Goal: Feedback & Contribution: Leave review/rating

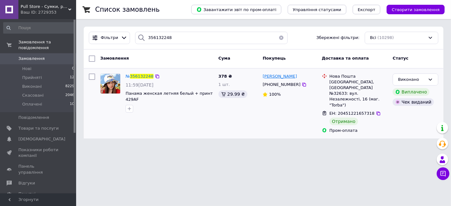
type input "356132248"
click at [271, 77] on span "[PERSON_NAME]" at bounding box center [280, 76] width 34 height 5
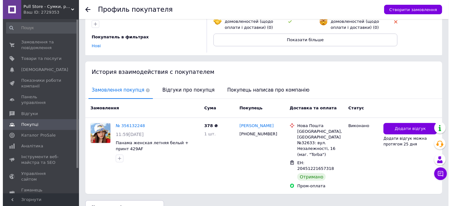
scroll to position [87, 0]
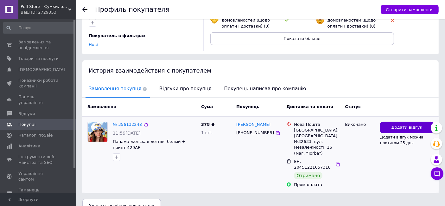
click at [394, 127] on span "Додати відгук" at bounding box center [407, 128] width 31 height 6
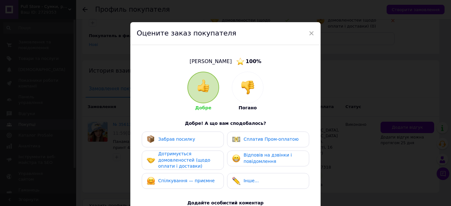
click at [210, 142] on div "Забрав посилку" at bounding box center [183, 139] width 72 height 8
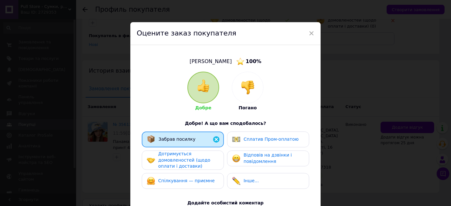
click at [264, 138] on span "Сплатив Пром-оплатою" at bounding box center [270, 139] width 55 height 5
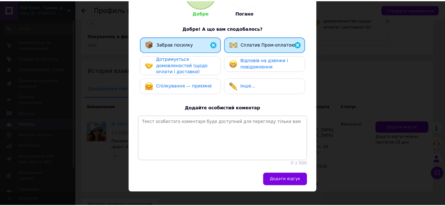
scroll to position [97, 0]
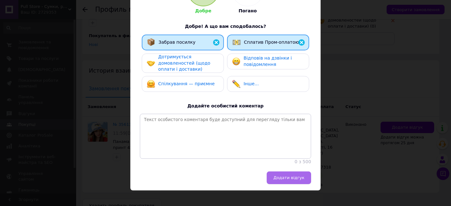
click at [290, 180] on span "Додати відгук" at bounding box center [288, 177] width 31 height 5
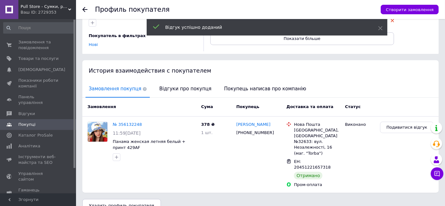
click at [84, 8] on use at bounding box center [84, 9] width 5 height 5
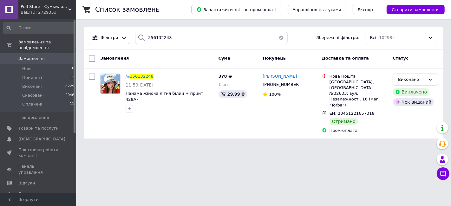
click at [279, 37] on button "button" at bounding box center [281, 38] width 13 height 12
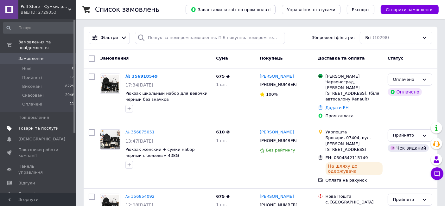
click at [27, 126] on span "Товари та послуги" at bounding box center [38, 129] width 40 height 6
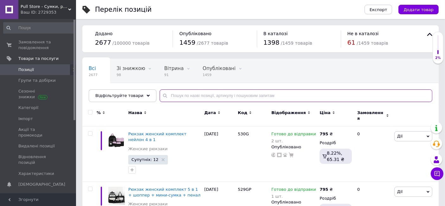
click at [181, 96] on input "text" at bounding box center [296, 95] width 273 height 13
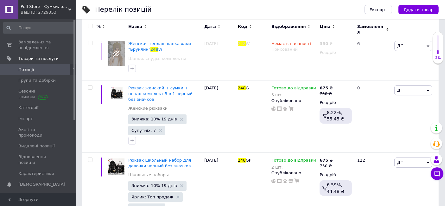
scroll to position [104, 0]
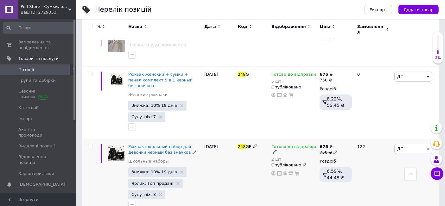
type input "248"
click at [273, 157] on div "2 шт." at bounding box center [294, 159] width 45 height 5
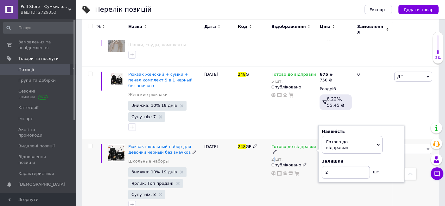
click at [273, 157] on div "2 шт." at bounding box center [294, 159] width 45 height 5
click at [334, 166] on input "2" at bounding box center [346, 172] width 48 height 13
type input "5"
click at [208, 175] on div "[DATE]" at bounding box center [220, 178] width 34 height 78
